Goal: Navigation & Orientation: Understand site structure

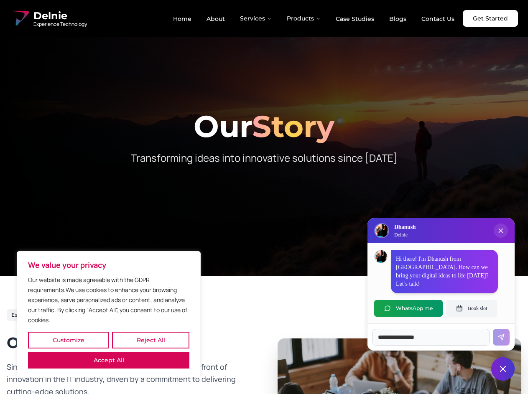
click at [68, 340] on button "Customize" at bounding box center [68, 340] width 81 height 17
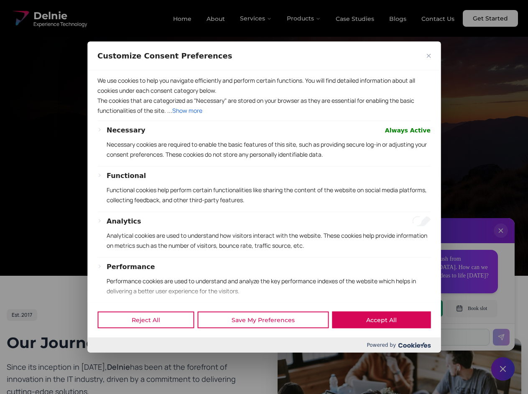
click at [109, 272] on button "Performance" at bounding box center [131, 267] width 48 height 10
click at [264, 197] on p "Functional cookies help perform certain functionalities like sharing the conten…" at bounding box center [269, 195] width 324 height 20
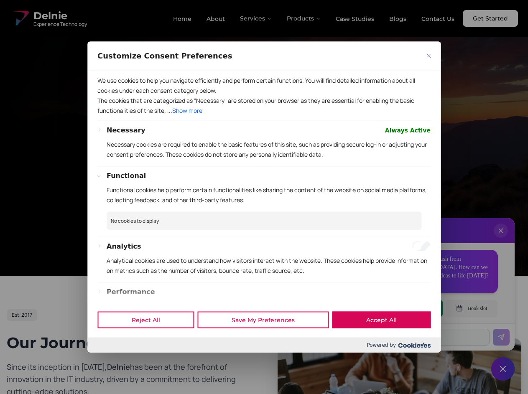
click at [256, 18] on div at bounding box center [264, 197] width 528 height 394
click at [304, 18] on div at bounding box center [264, 197] width 528 height 394
click at [500, 239] on div at bounding box center [264, 197] width 528 height 394
click at [408, 308] on div "Reject All Save My Preferences Accept All" at bounding box center [263, 320] width 353 height 36
click at [471, 308] on div at bounding box center [264, 197] width 528 height 394
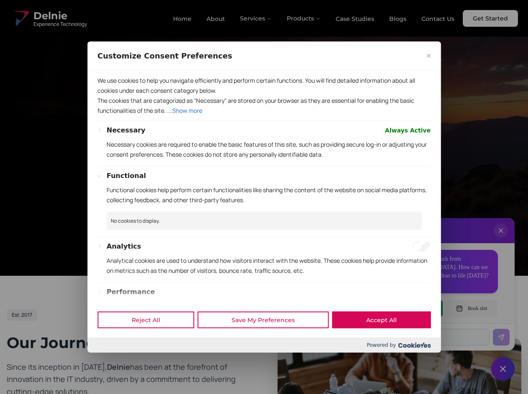
click at [503, 369] on div at bounding box center [264, 197] width 528 height 394
